Goal: Transaction & Acquisition: Purchase product/service

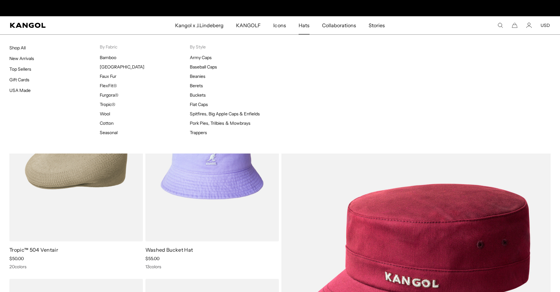
scroll to position [0, 129]
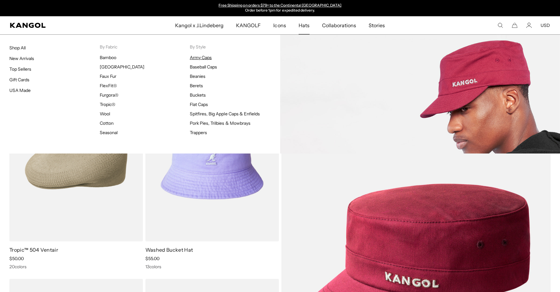
click at [200, 55] on link "Army Caps" at bounding box center [201, 58] width 22 height 6
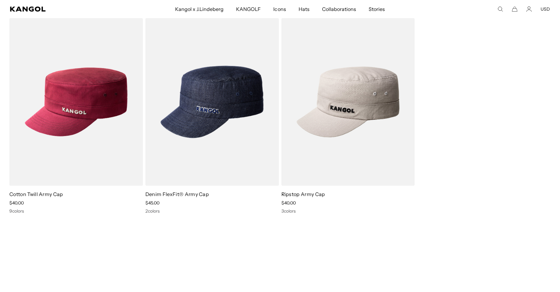
drag, startPoint x: 207, startPoint y: 145, endPoint x: 469, endPoint y: 0, distance: 299.0
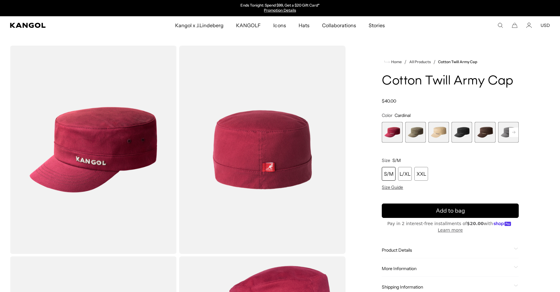
click at [415, 136] on span "2 of 9" at bounding box center [415, 132] width 21 height 21
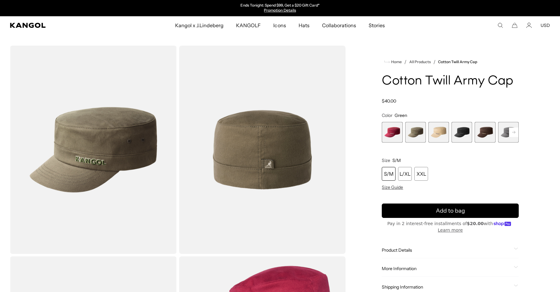
click at [514, 131] on rect at bounding box center [513, 131] width 9 height 9
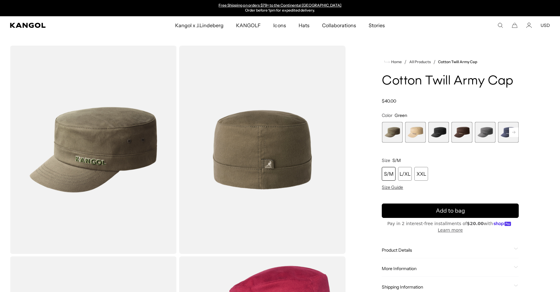
click at [514, 131] on rect at bounding box center [513, 131] width 9 height 9
click at [462, 131] on span "7 of 9" at bounding box center [461, 132] width 21 height 21
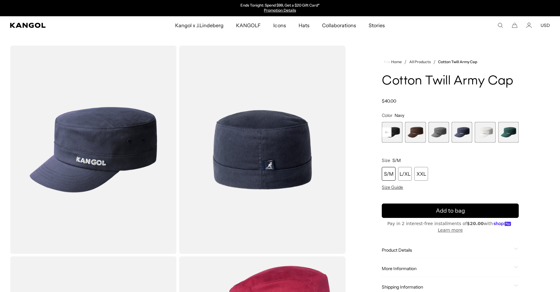
click at [508, 137] on span "9 of 9" at bounding box center [508, 132] width 21 height 21
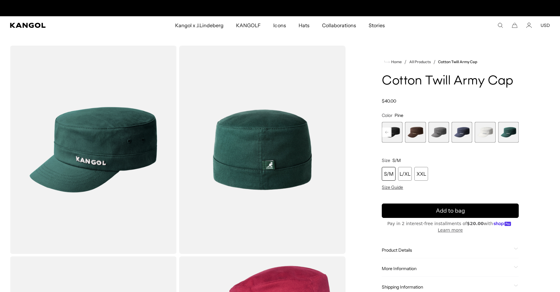
click at [386, 133] on rect at bounding box center [386, 131] width 9 height 9
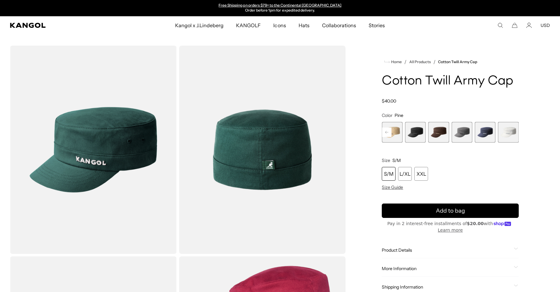
click at [386, 133] on rect at bounding box center [386, 131] width 9 height 9
click at [416, 133] on span "2 of 9" at bounding box center [415, 132] width 21 height 21
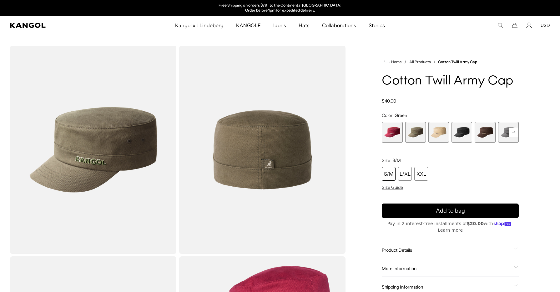
click at [387, 174] on div "S/M" at bounding box center [389, 174] width 14 height 14
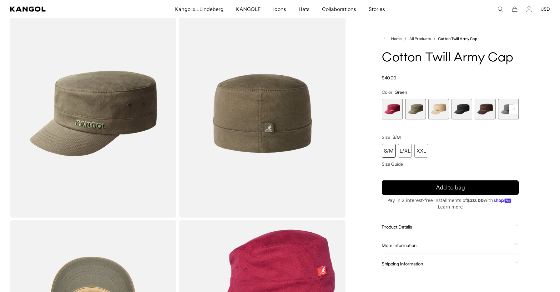
scroll to position [88, 0]
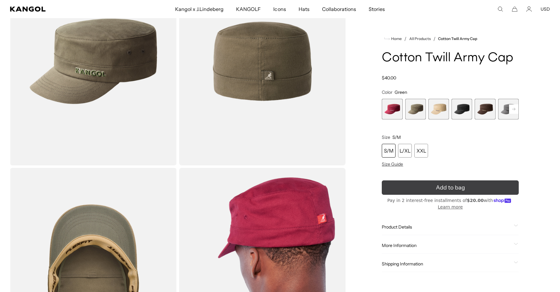
click at [446, 187] on icon "submit" at bounding box center [450, 187] width 12 height 12
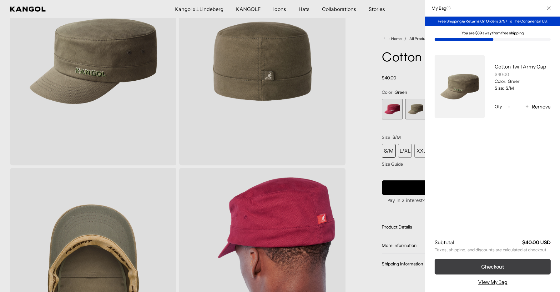
scroll to position [0, 129]
click at [486, 267] on button "Checkout" at bounding box center [492, 267] width 116 height 16
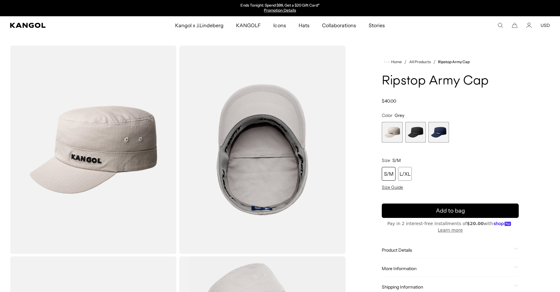
click at [386, 177] on div "S/M" at bounding box center [389, 174] width 14 height 14
click at [421, 129] on span "2 of 3" at bounding box center [415, 132] width 21 height 21
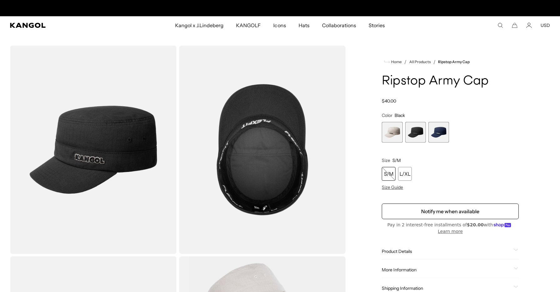
click at [442, 132] on span "3 of 3" at bounding box center [438, 132] width 21 height 21
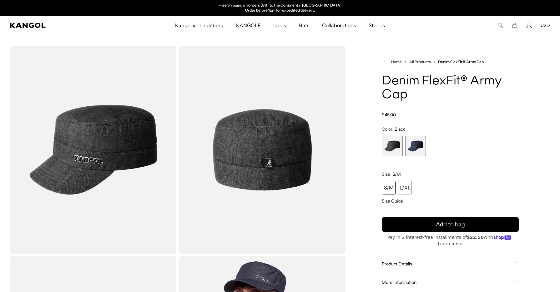
click at [409, 143] on span "2 of 2" at bounding box center [415, 146] width 21 height 21
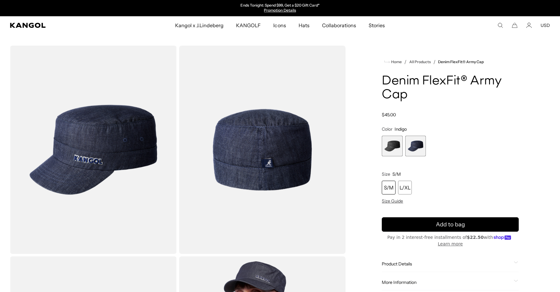
click at [386, 147] on span "1 of 2" at bounding box center [392, 146] width 21 height 21
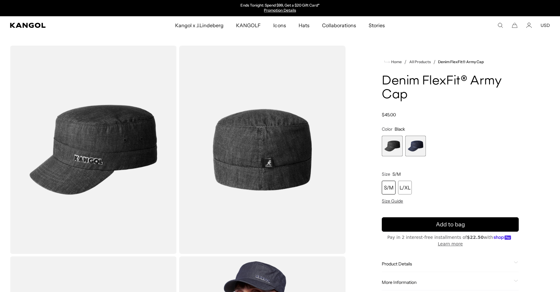
click at [419, 150] on span "2 of 2" at bounding box center [415, 146] width 21 height 21
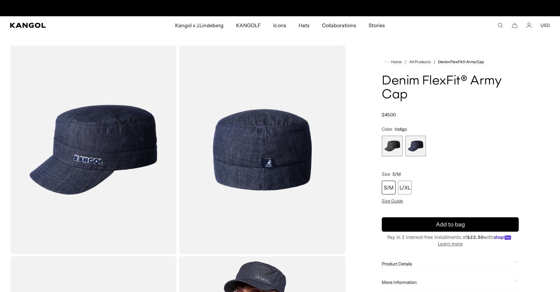
scroll to position [0, 129]
